Goal: Information Seeking & Learning: Learn about a topic

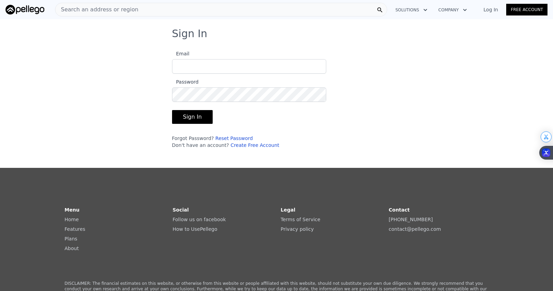
click at [281, 71] on input "Email" at bounding box center [249, 66] width 154 height 14
type input "[EMAIL_ADDRESS][DOMAIN_NAME]"
click at [172, 110] on button "Sign In" at bounding box center [192, 117] width 41 height 14
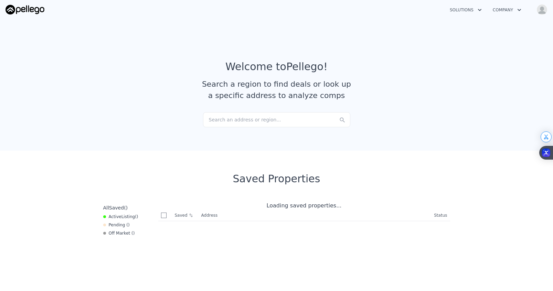
checkbox input "true"
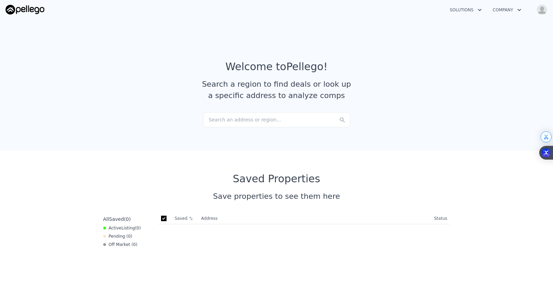
click at [227, 120] on div "Search an address or region..." at bounding box center [276, 119] width 147 height 15
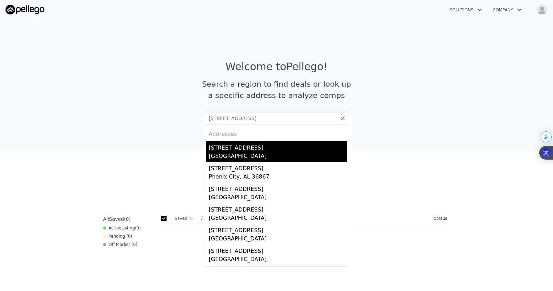
type input "[STREET_ADDRESS]"
click at [222, 148] on div "[STREET_ADDRESS]" at bounding box center [278, 146] width 138 height 11
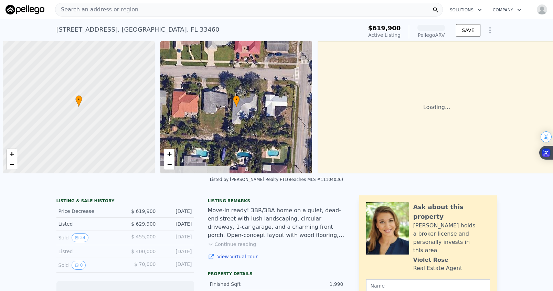
scroll to position [0, 3]
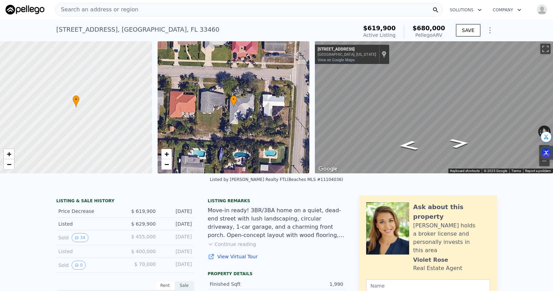
click at [433, 34] on div "Pellego ARV" at bounding box center [429, 35] width 33 height 7
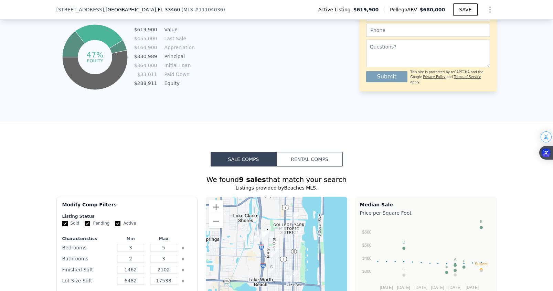
scroll to position [448, 0]
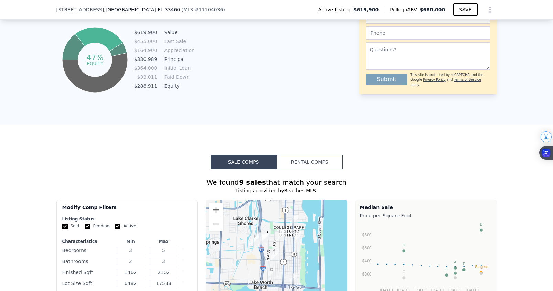
click at [303, 164] on button "Rental Comps" at bounding box center [310, 162] width 66 height 14
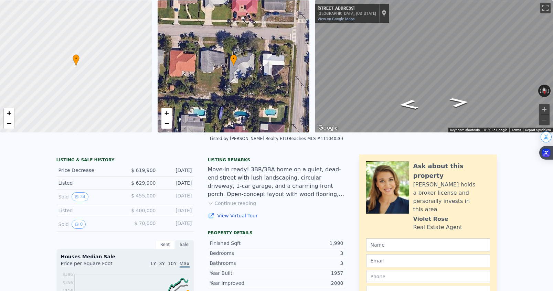
scroll to position [0, 0]
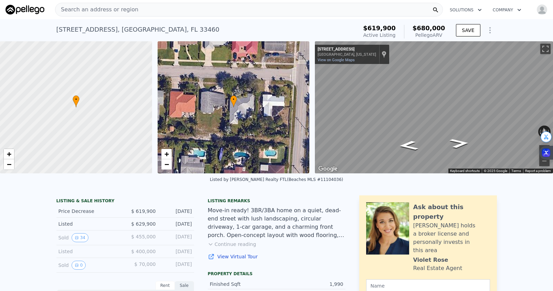
click at [229, 188] on div "Listed by [PERSON_NAME] Realty FTL (Beaches MLS #11104036)" at bounding box center [276, 182] width 553 height 17
click at [338, 200] on div "Listing remarks" at bounding box center [277, 201] width 138 height 6
